Goal: Find specific page/section: Find specific page/section

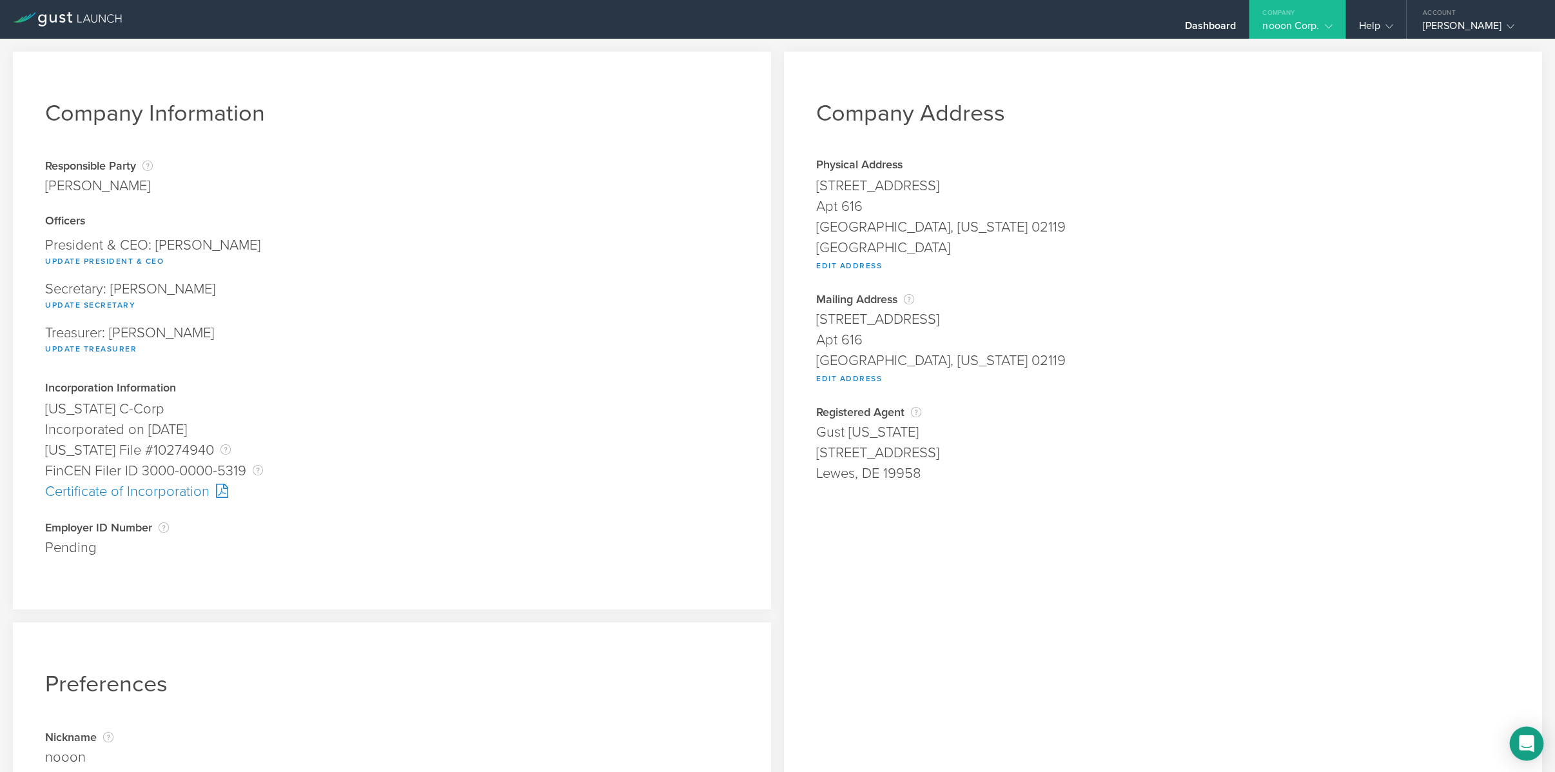
click at [1525, 749] on icon "Open Intercom Messenger" at bounding box center [1527, 743] width 17 height 17
